Goal: Register for event/course

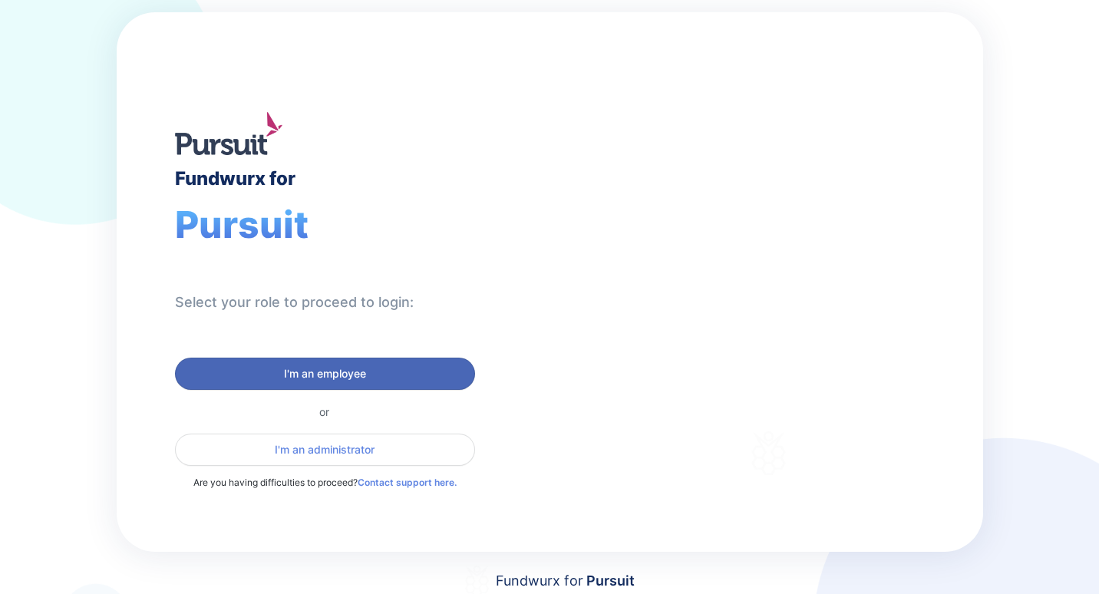
click at [328, 366] on span "I'm an employee" at bounding box center [325, 373] width 82 height 15
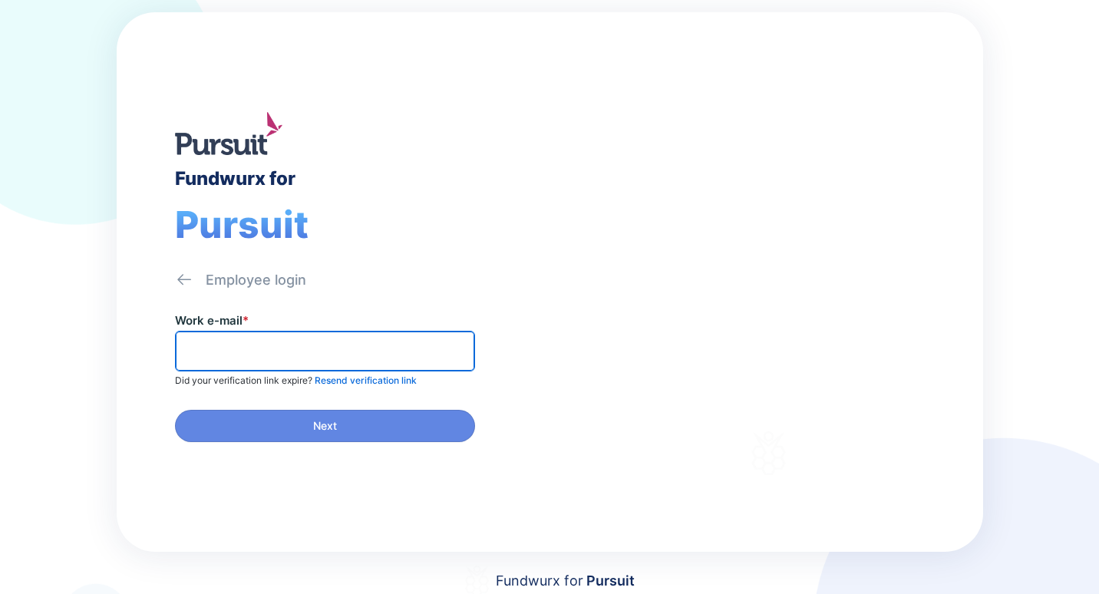
drag, startPoint x: 311, startPoint y: 355, endPoint x: 319, endPoint y: 348, distance: 10.9
click at [311, 354] on input "text" at bounding box center [325, 351] width 286 height 24
type input "*"
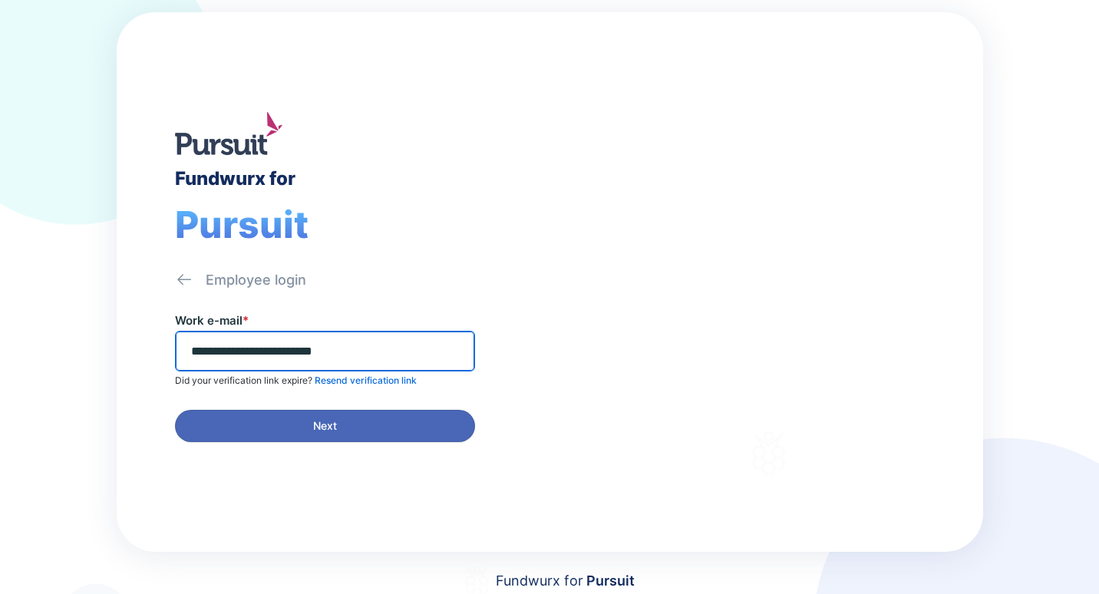
type input "**********"
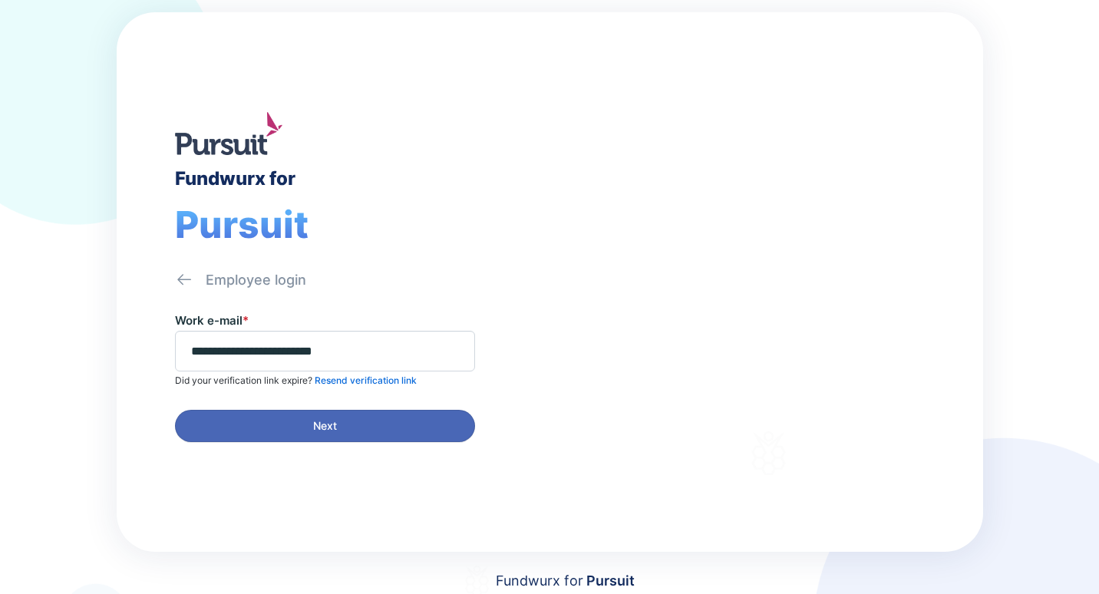
click at [287, 420] on span "Next" at bounding box center [325, 425] width 280 height 15
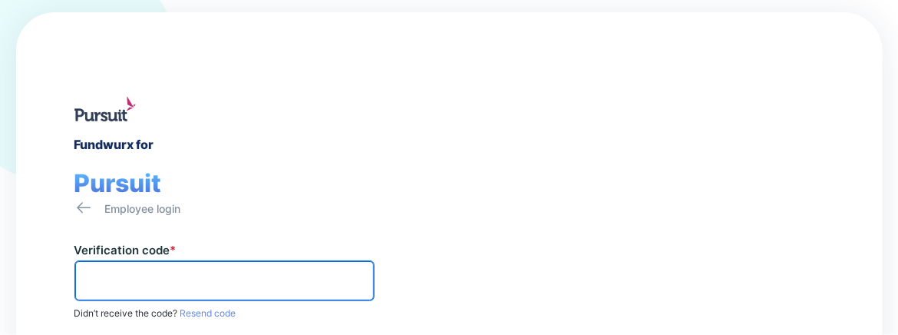
click at [105, 280] on input "text" at bounding box center [224, 281] width 286 height 24
type input "******"
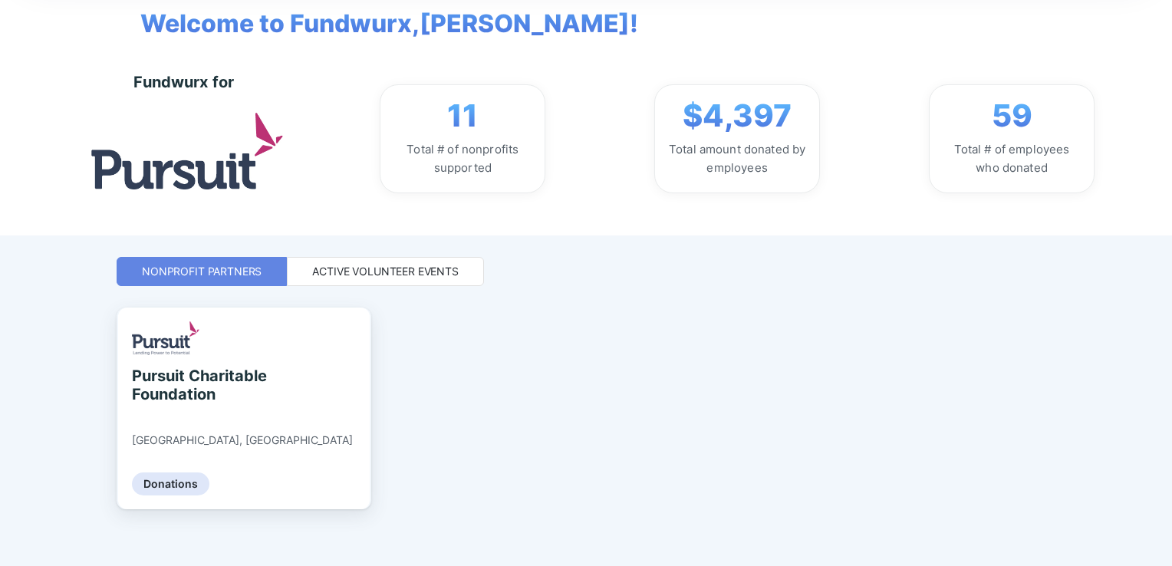
scroll to position [99, 0]
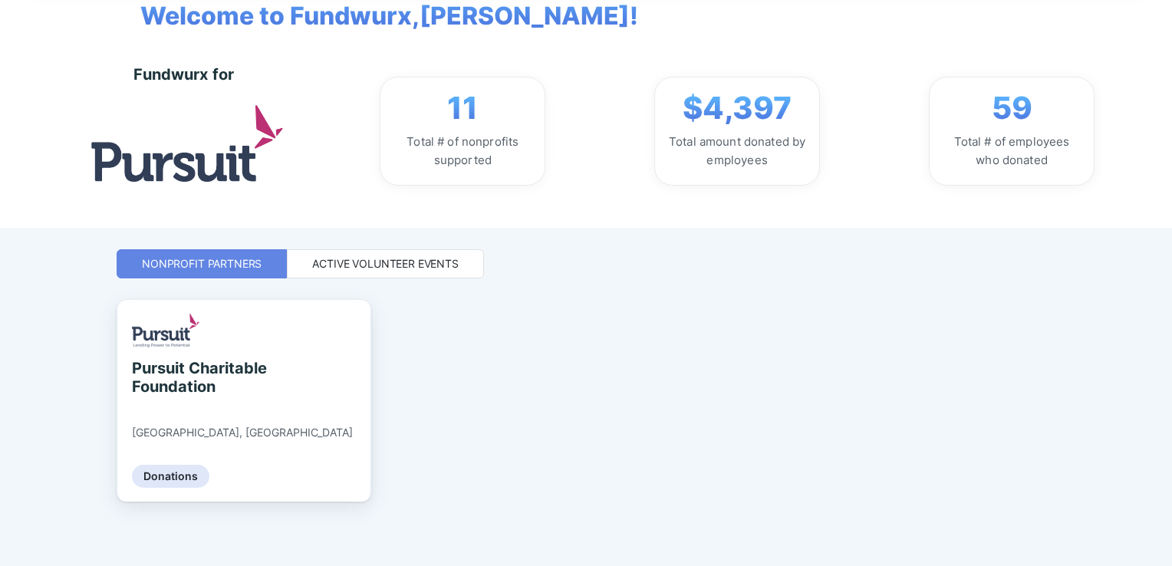
click at [335, 260] on div "Active Volunteer Events" at bounding box center [385, 263] width 147 height 15
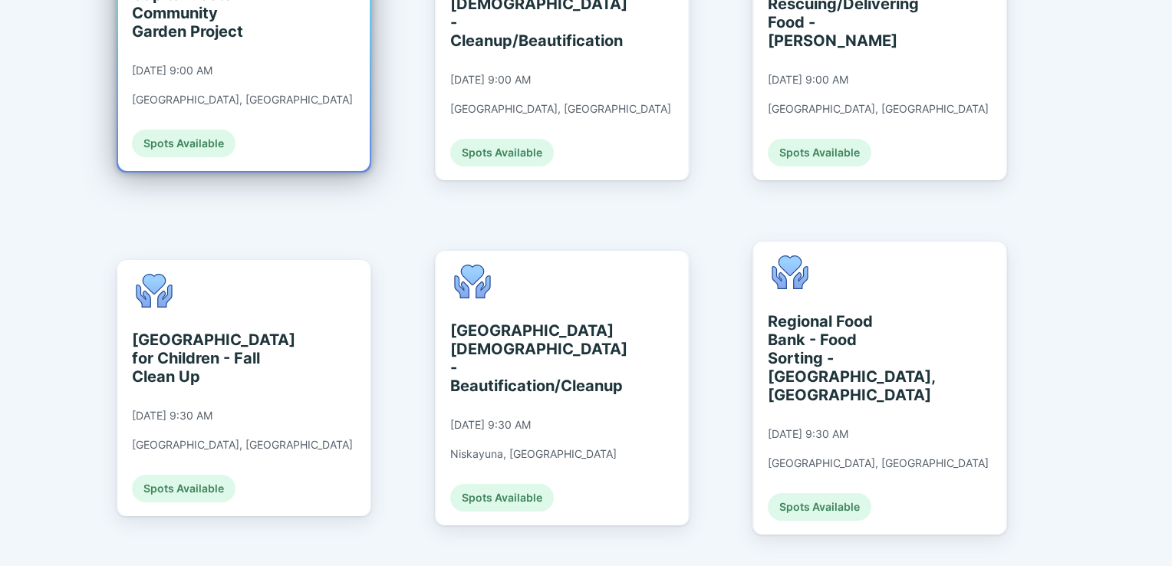
scroll to position [1020, 0]
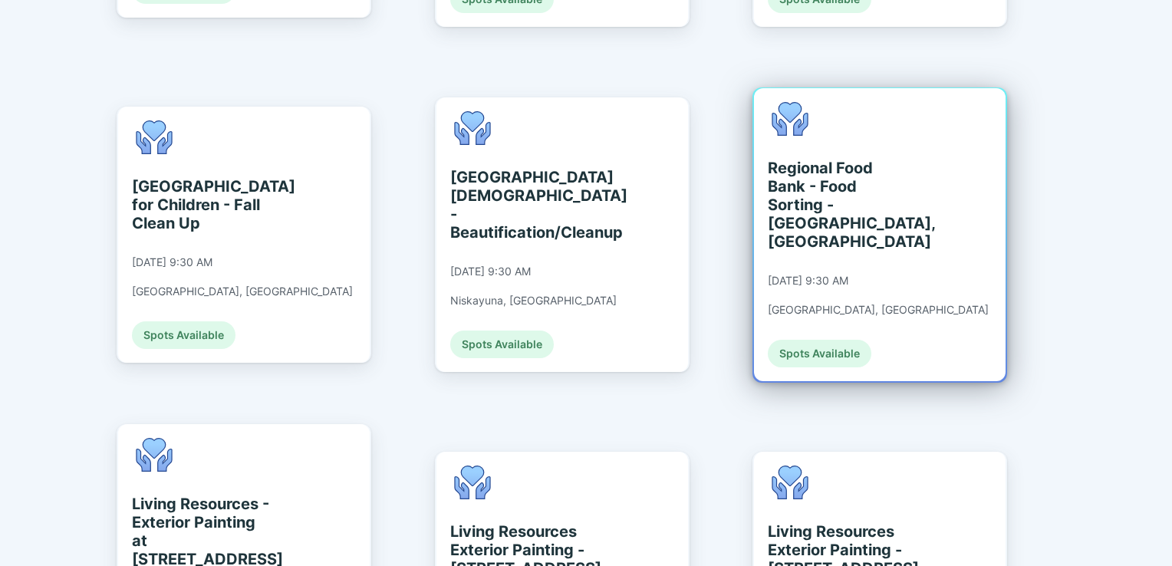
click at [826, 340] on div "Spots Available" at bounding box center [820, 354] width 104 height 28
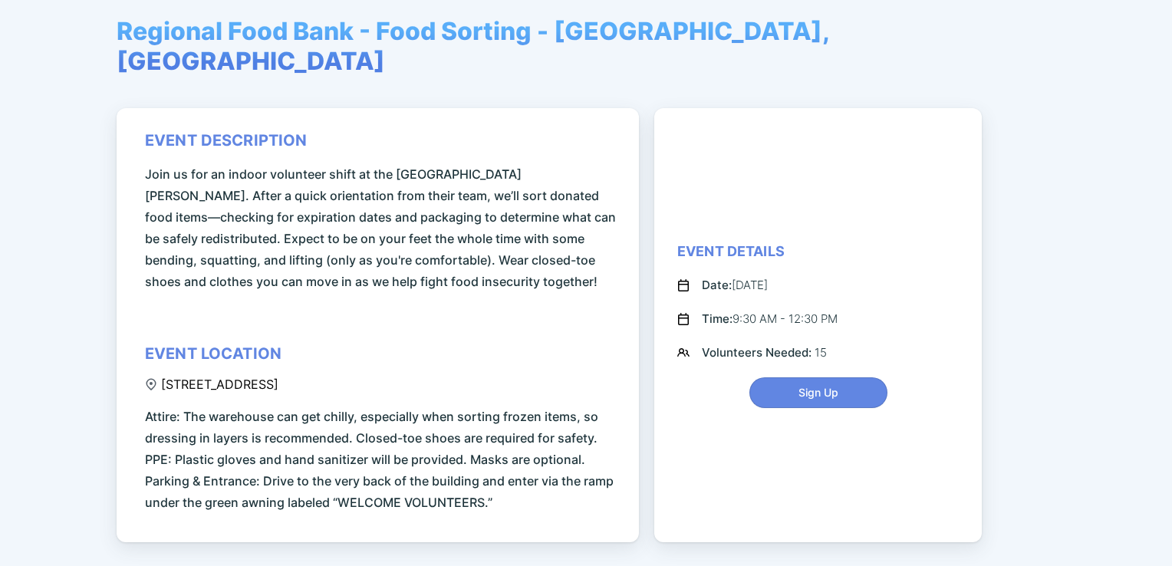
scroll to position [153, 0]
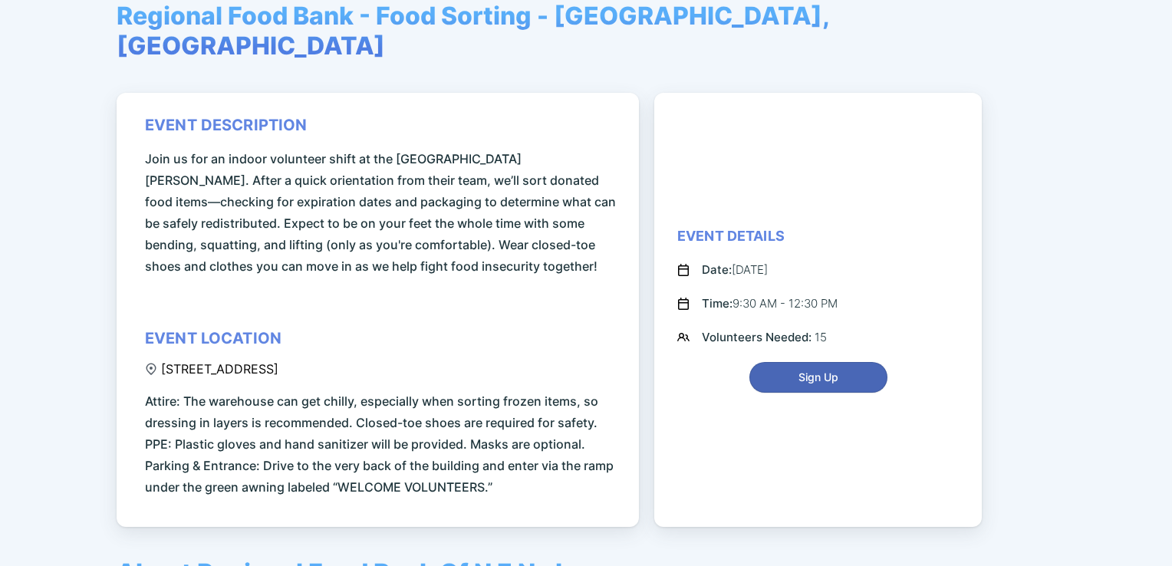
click at [827, 370] on span "Sign Up" at bounding box center [819, 377] width 40 height 15
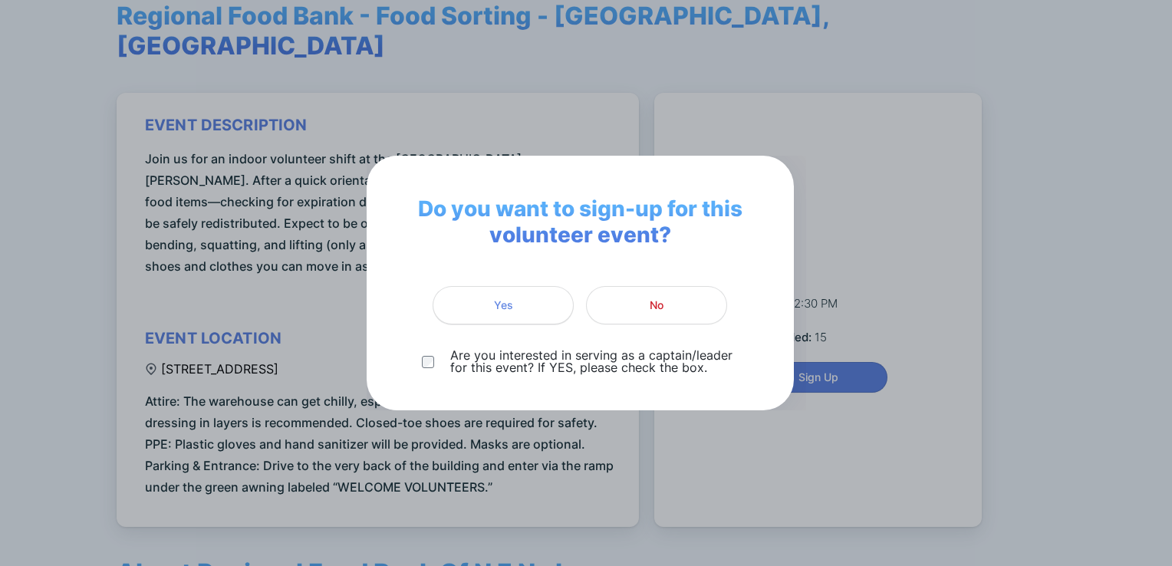
click at [497, 308] on span "Yes" at bounding box center [503, 305] width 19 height 15
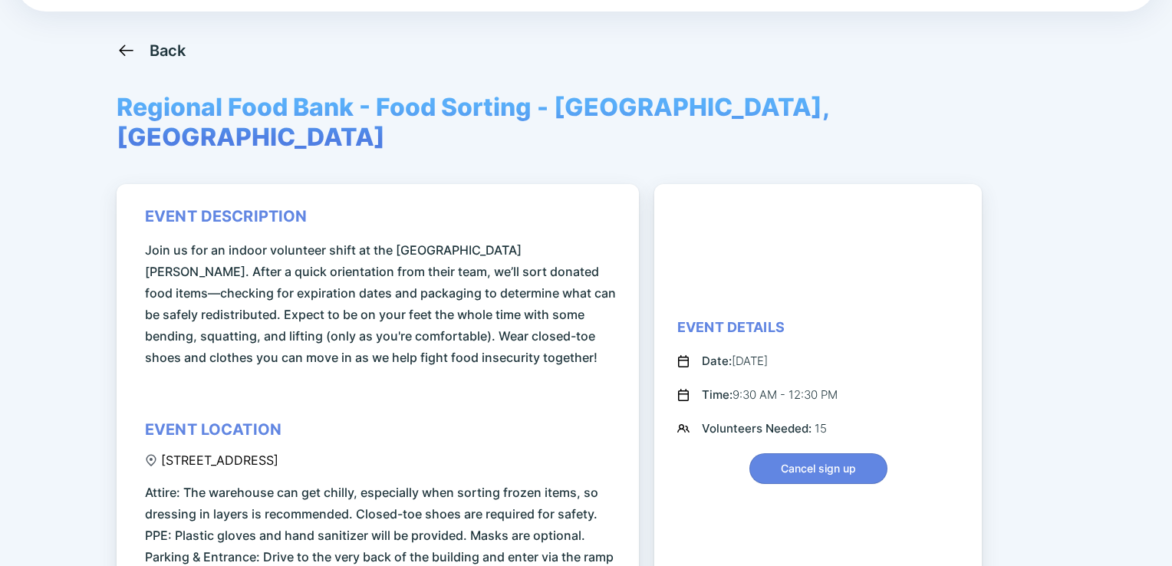
scroll to position [0, 0]
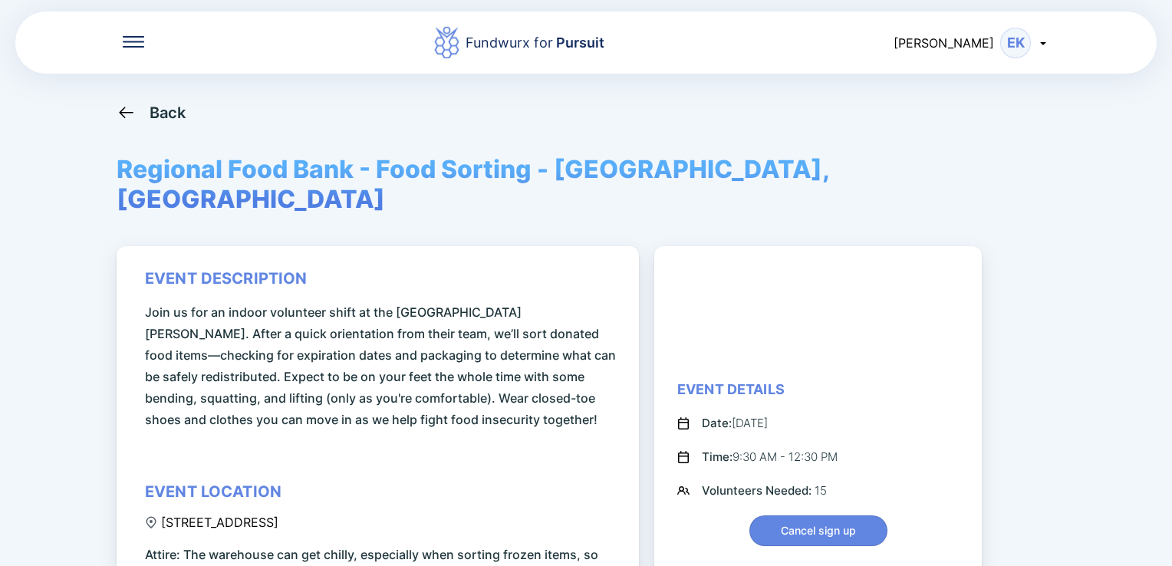
click at [158, 115] on div "Back" at bounding box center [168, 113] width 37 height 18
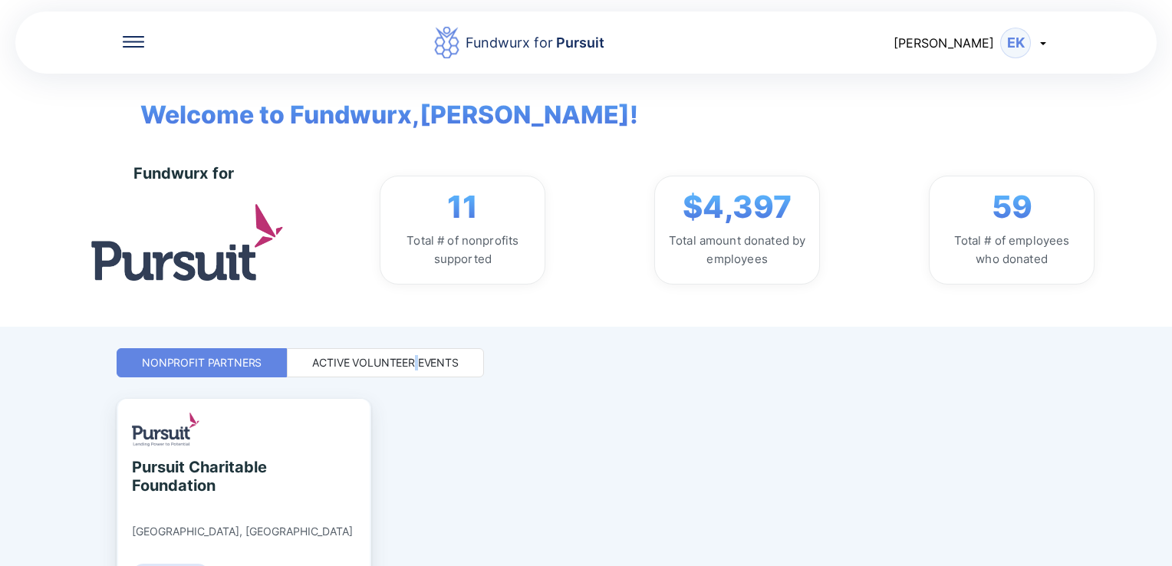
click at [415, 365] on div "Active Volunteer Events" at bounding box center [385, 362] width 147 height 15
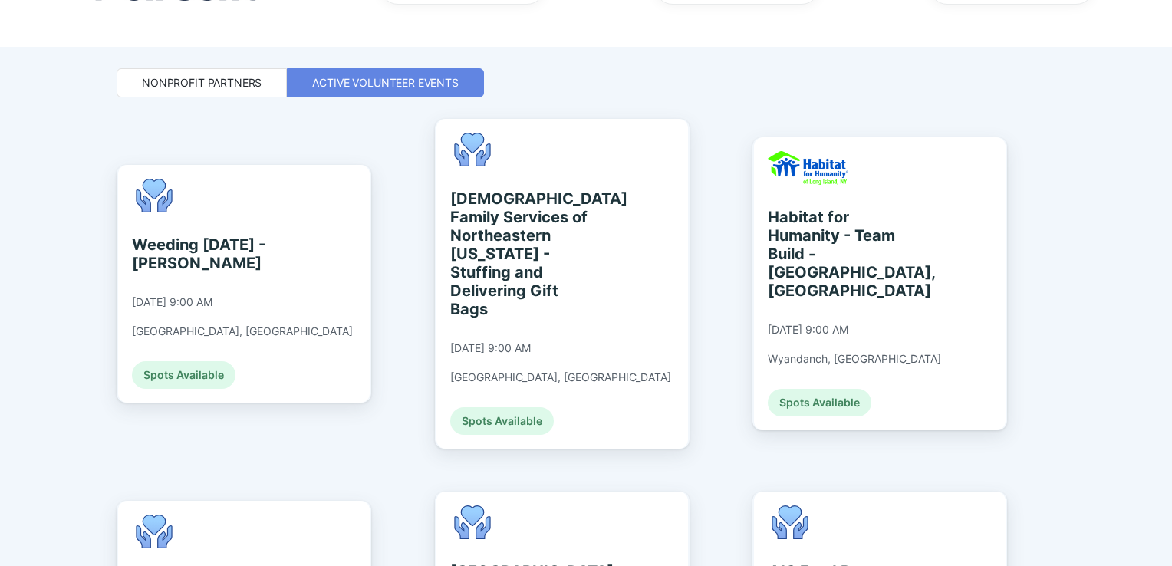
scroll to position [307, 0]
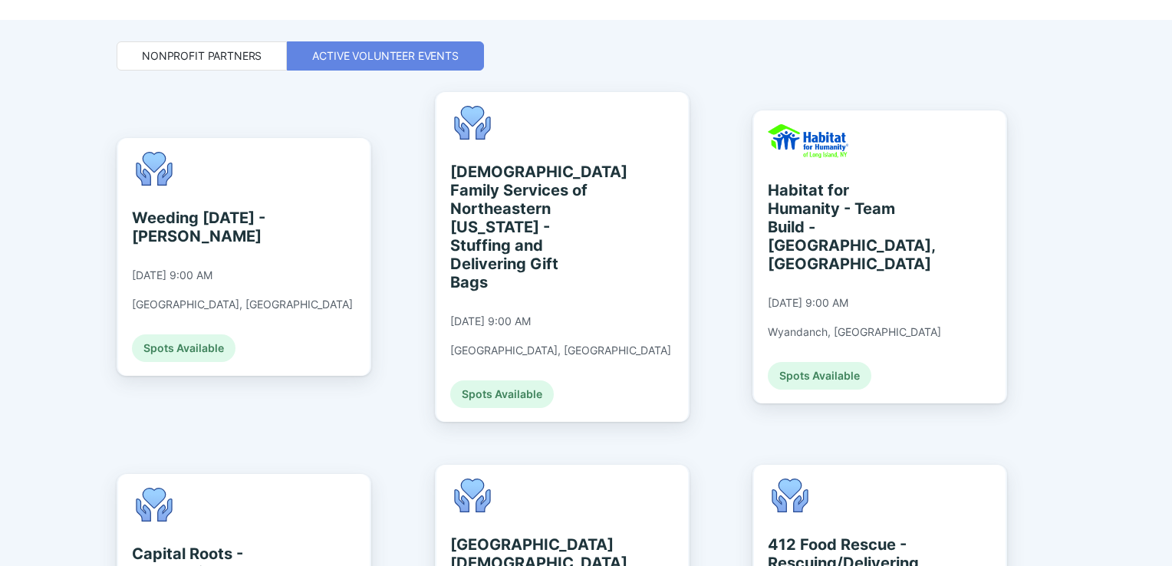
click at [193, 51] on div "Nonprofit Partners" at bounding box center [202, 55] width 120 height 15
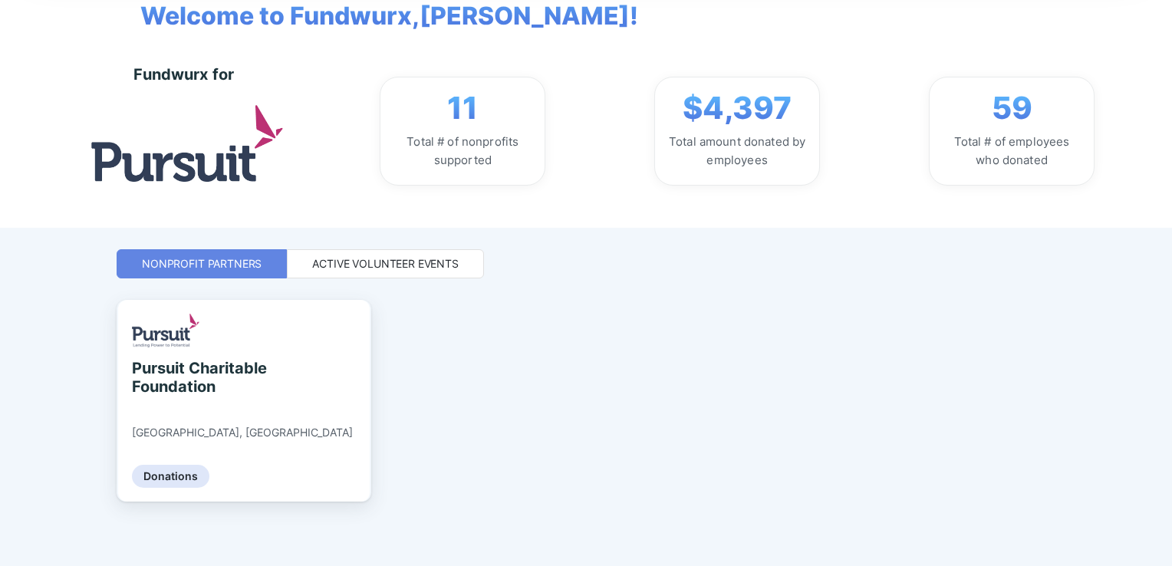
click at [425, 268] on div "Active Volunteer Events" at bounding box center [385, 263] width 147 height 15
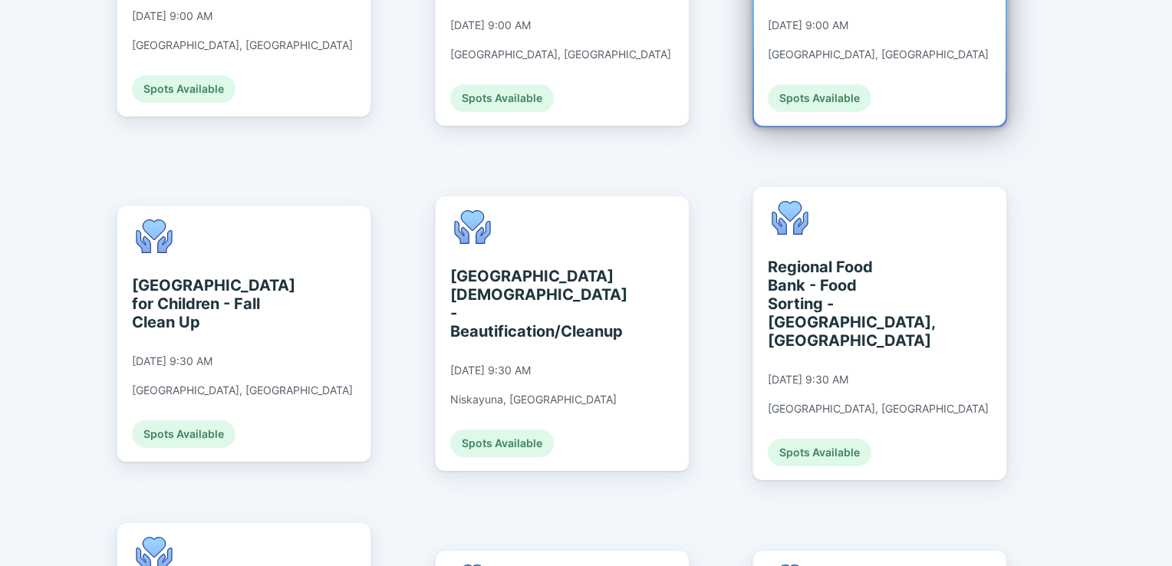
scroll to position [997, 0]
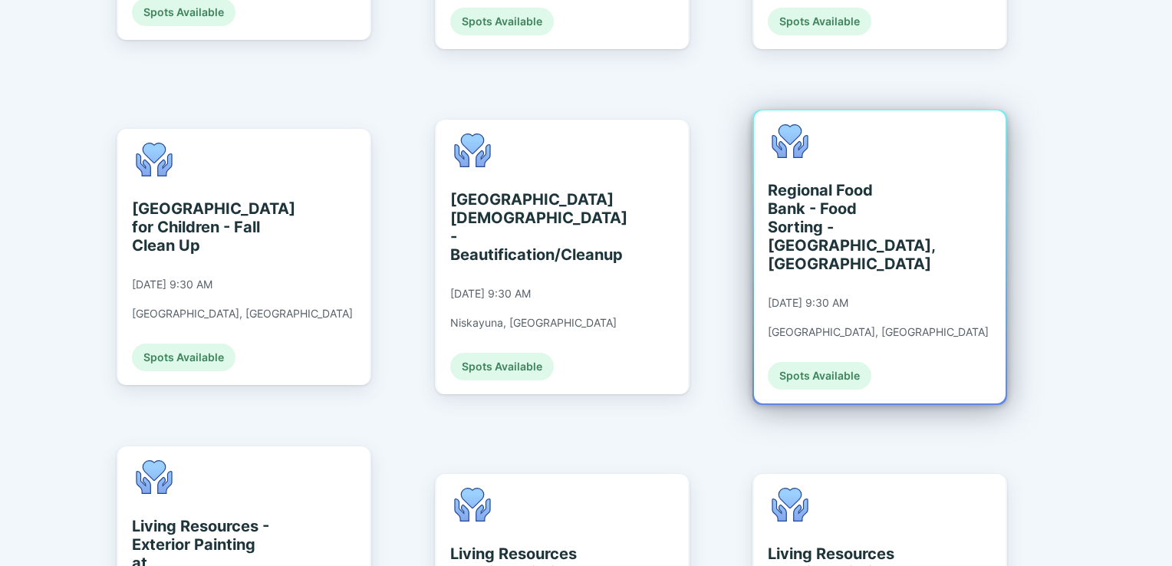
click at [816, 181] on div "Regional Food Bank - Food Sorting - [GEOGRAPHIC_DATA], [GEOGRAPHIC_DATA]" at bounding box center [838, 227] width 140 height 92
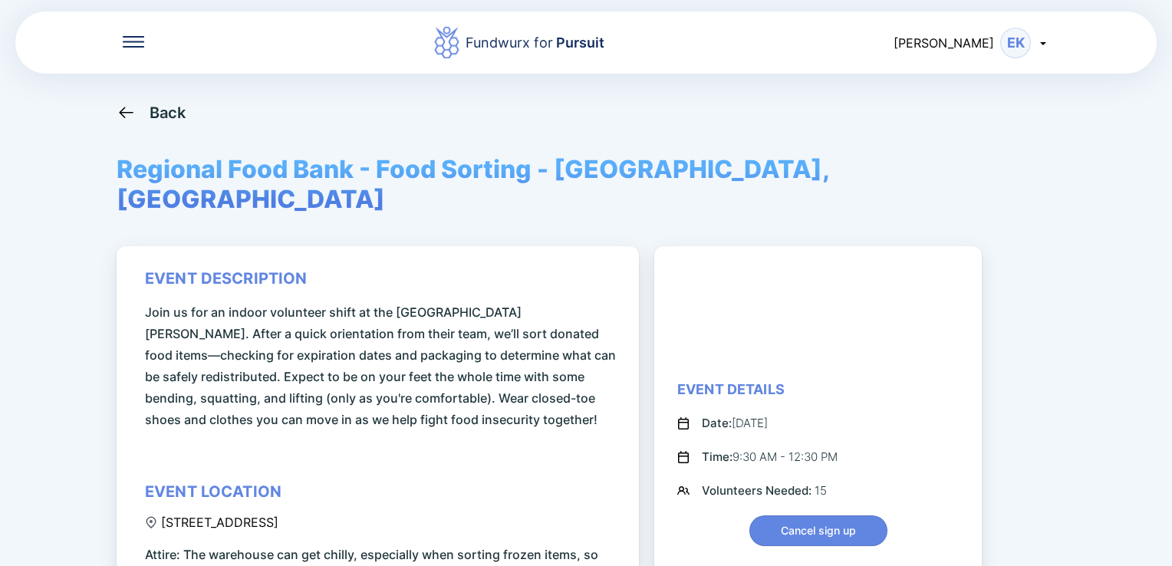
click at [175, 115] on div "Back" at bounding box center [168, 113] width 37 height 18
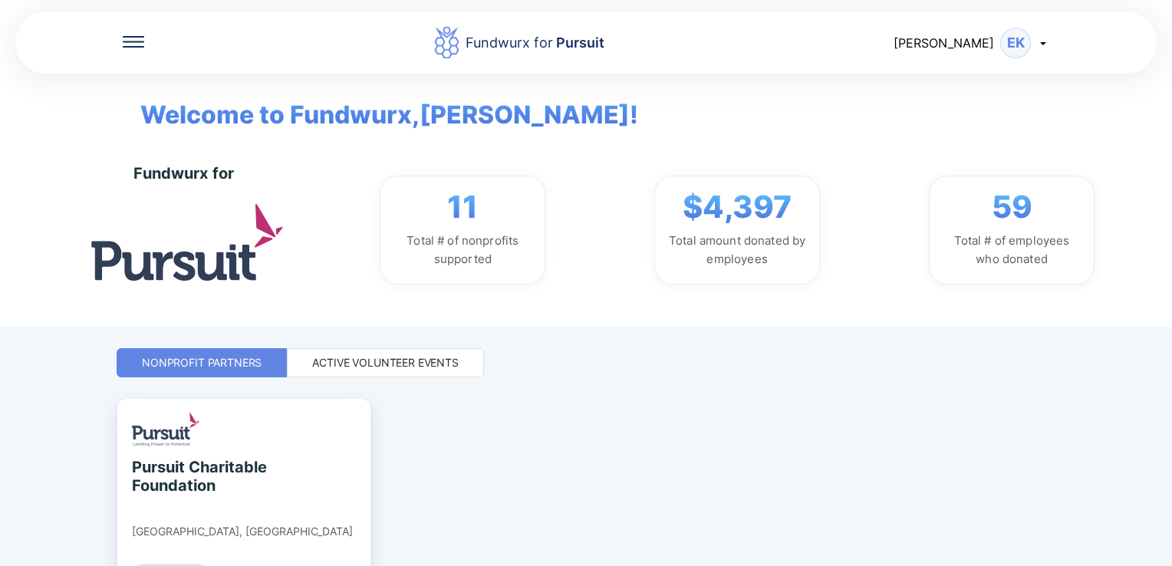
click at [424, 362] on div "Active Volunteer Events" at bounding box center [385, 362] width 147 height 15
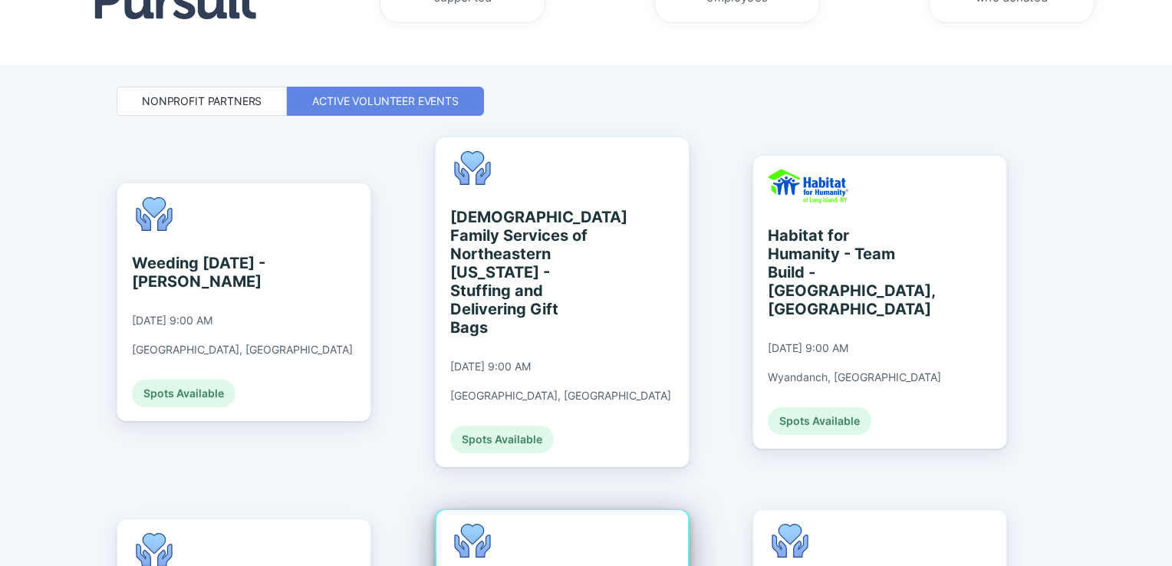
scroll to position [460, 0]
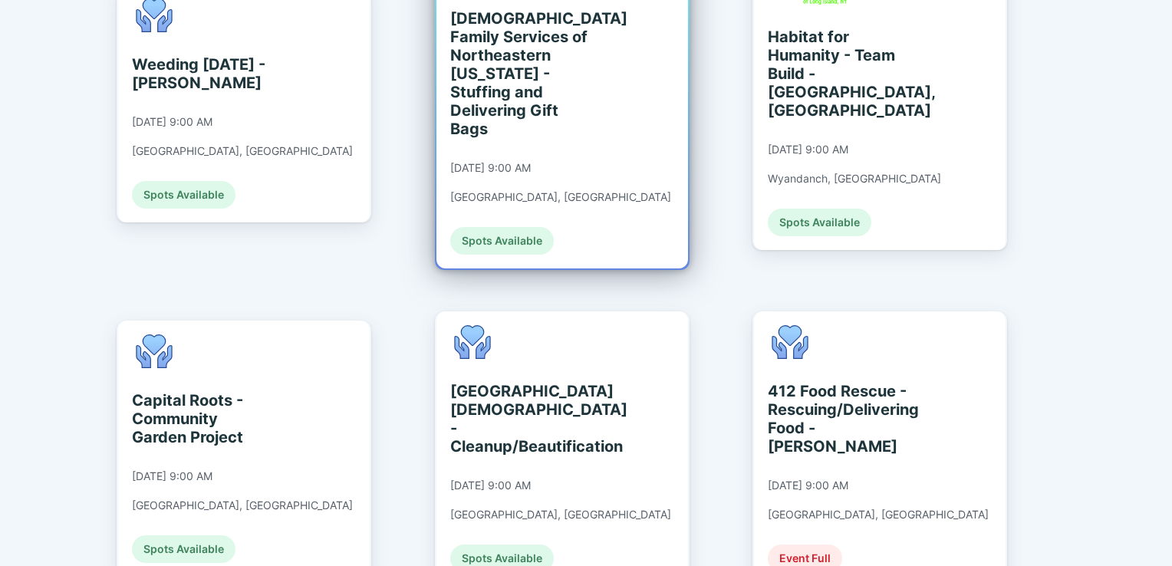
click at [522, 227] on div "Spots Available" at bounding box center [502, 241] width 104 height 28
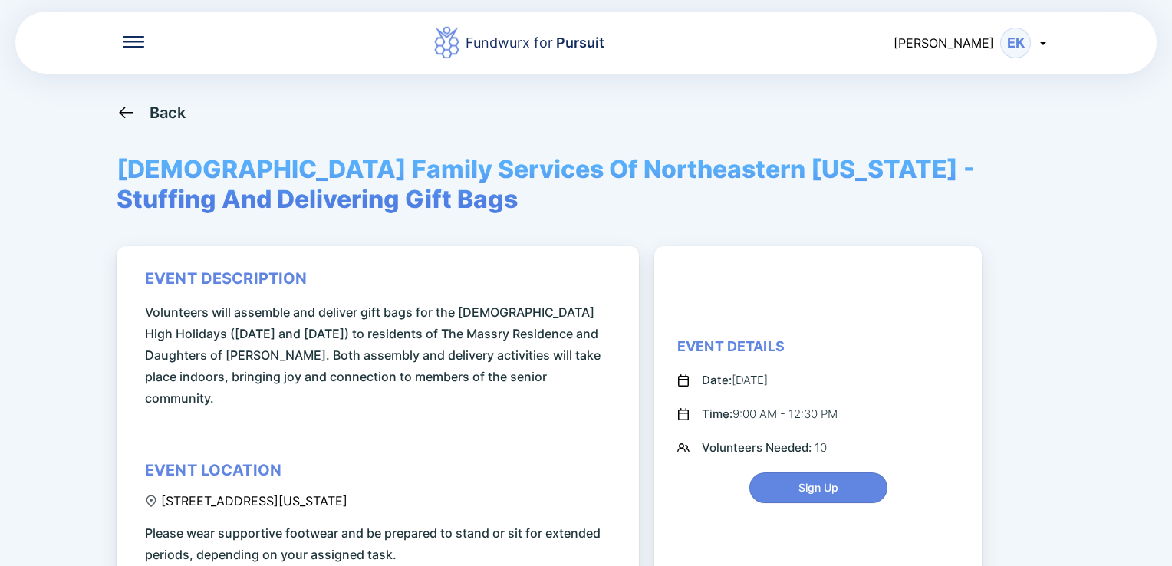
click at [166, 117] on div "Back" at bounding box center [168, 113] width 37 height 18
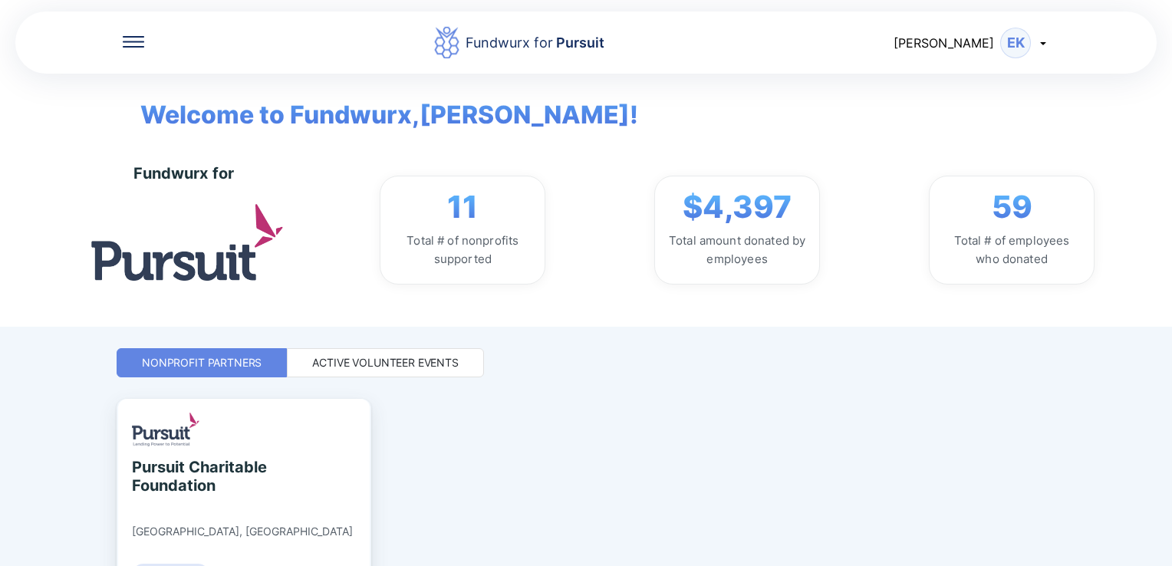
click at [391, 362] on div "Active Volunteer Events" at bounding box center [385, 362] width 147 height 15
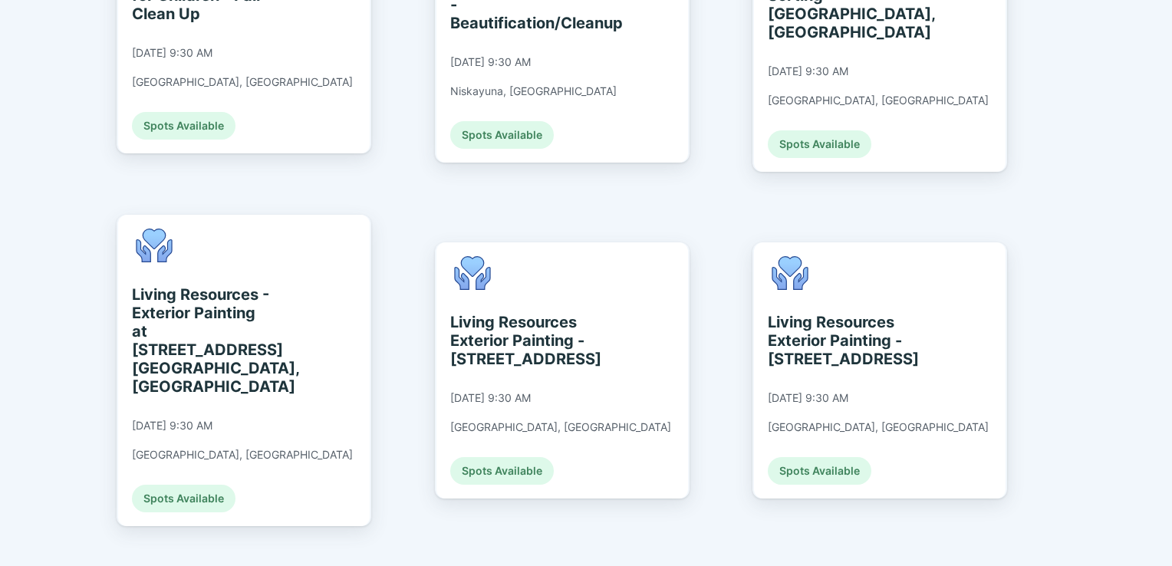
scroll to position [1076, 0]
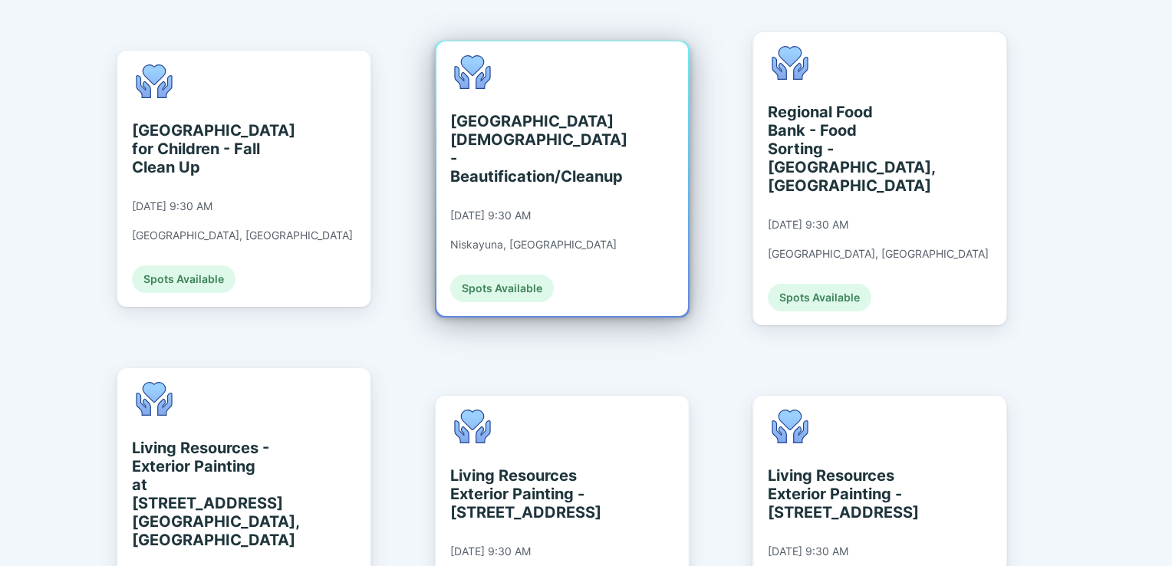
click at [498, 275] on div "Spots Available" at bounding box center [502, 289] width 104 height 28
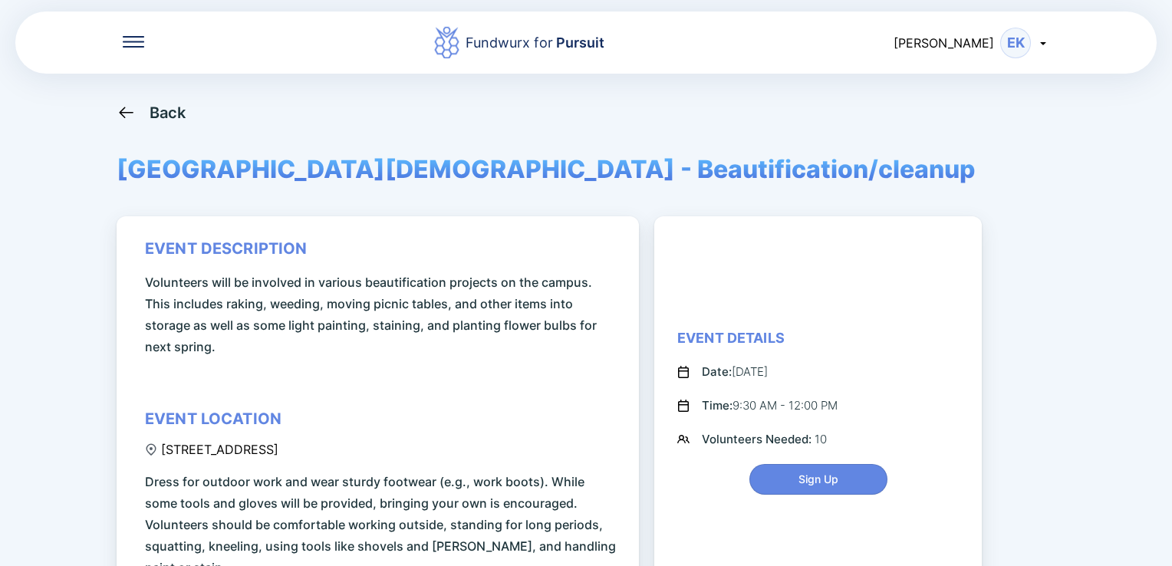
click at [157, 121] on div "Back" at bounding box center [152, 112] width 70 height 19
